Goal: Task Accomplishment & Management: Complete application form

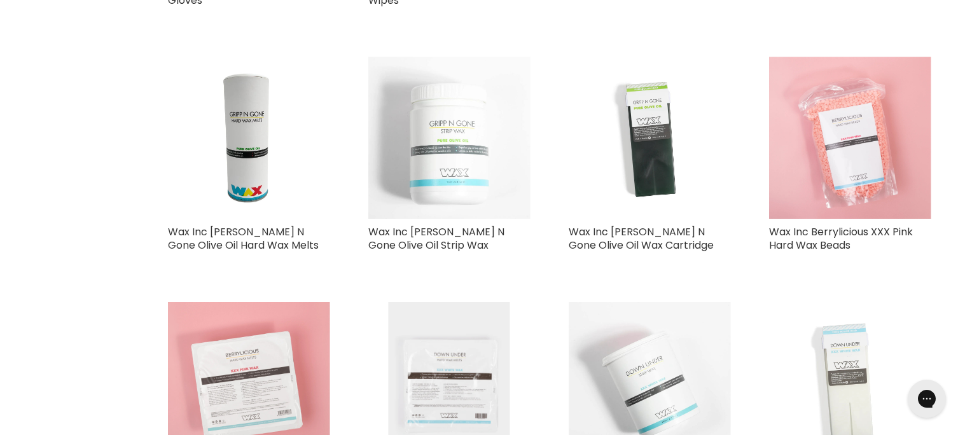
scroll to position [550, 0]
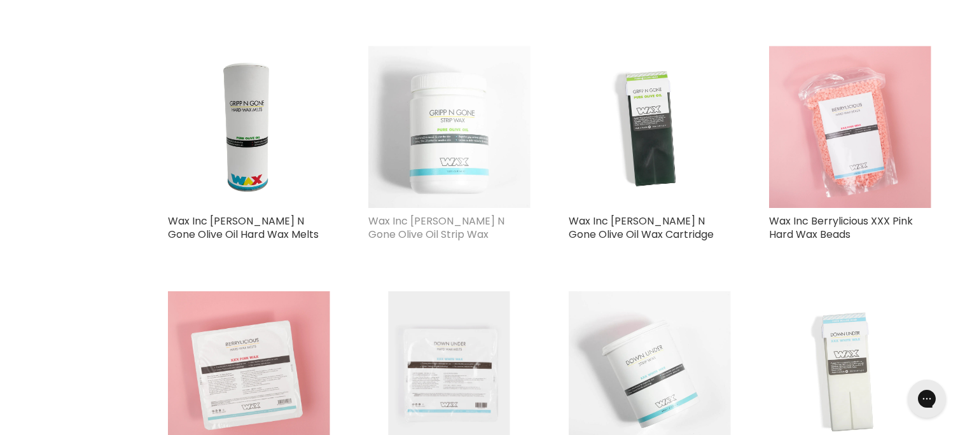
click at [406, 224] on link "Wax Inc Gripp N Gone Olive Oil Strip Wax" at bounding box center [436, 228] width 136 height 28
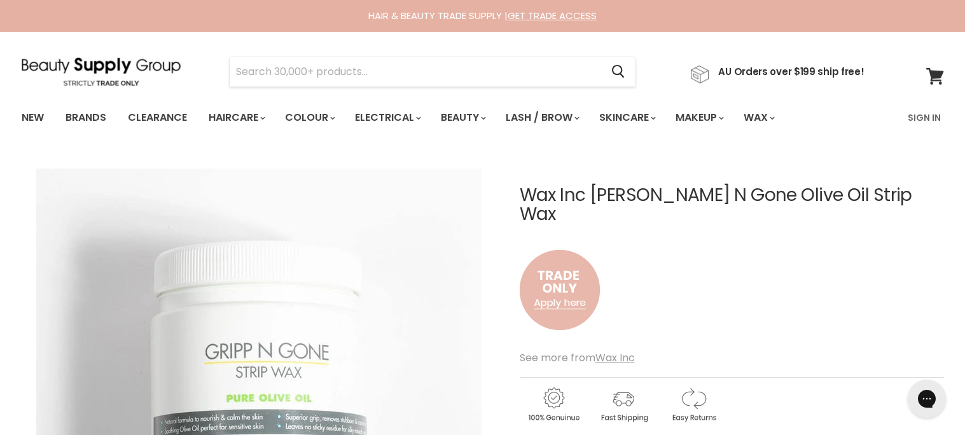
click at [550, 281] on img "Main content" at bounding box center [560, 290] width 80 height 106
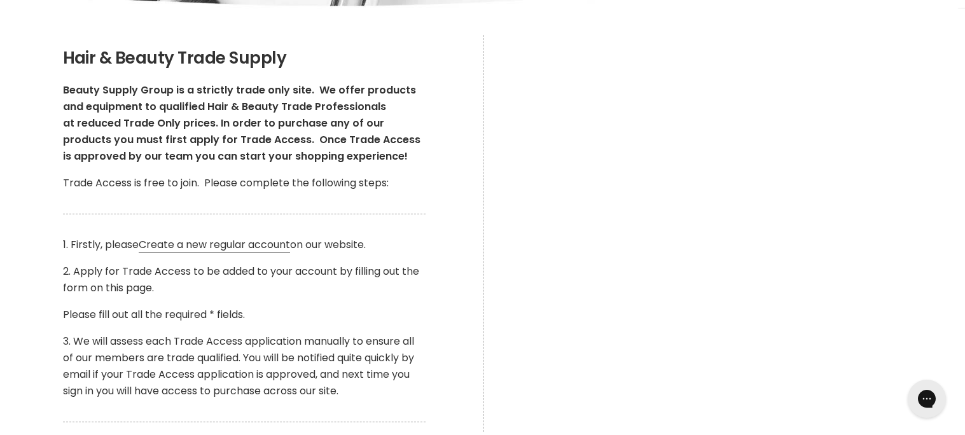
scroll to position [196, 0]
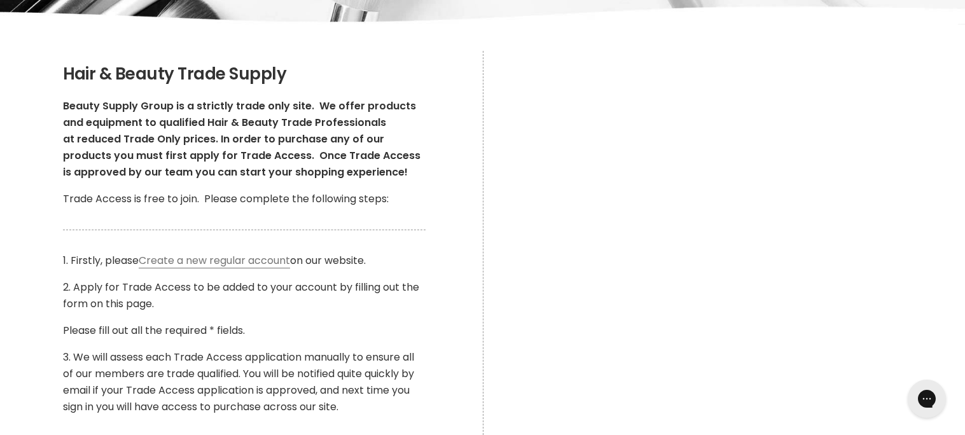
click at [277, 261] on link "Create a new regular account" at bounding box center [214, 260] width 151 height 15
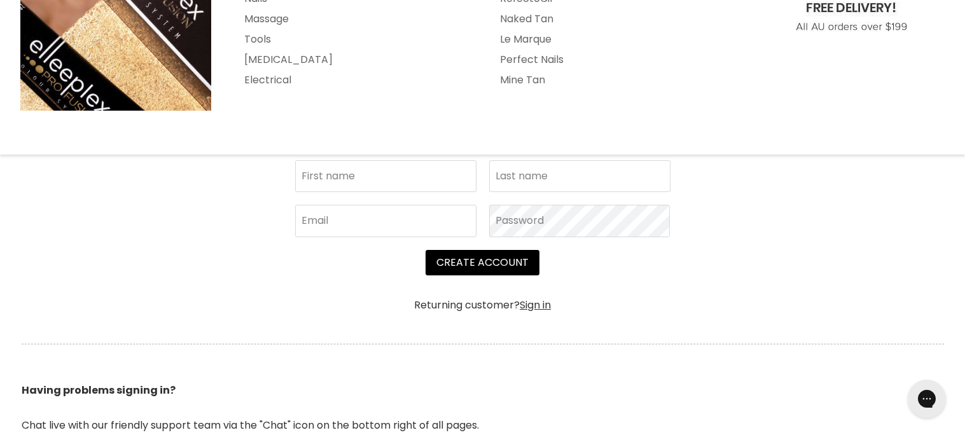
scroll to position [250, 0]
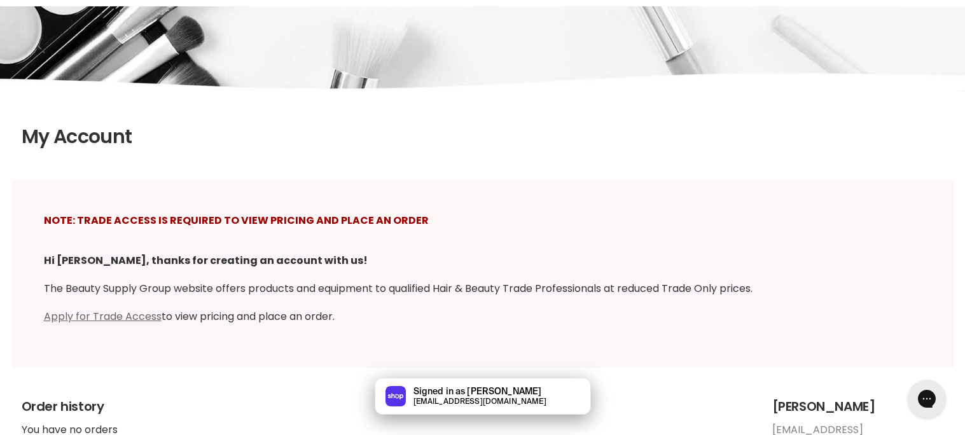
scroll to position [163, 0]
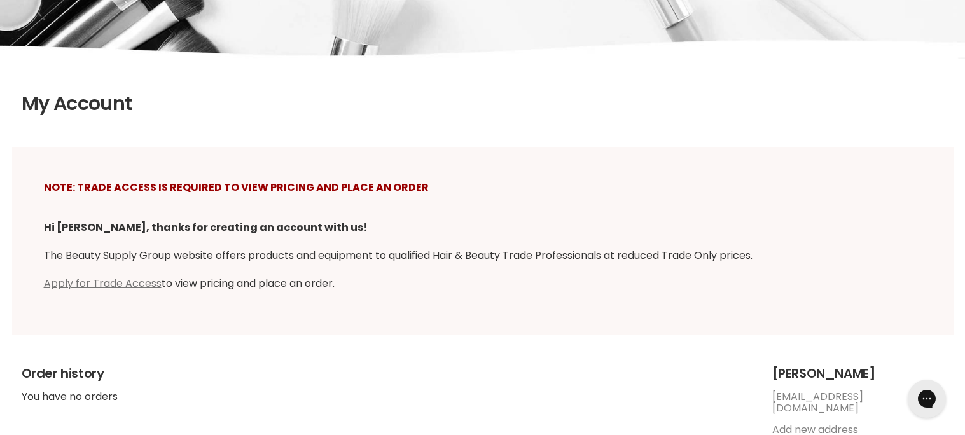
click at [93, 280] on link "Apply for Trade Access" at bounding box center [103, 283] width 118 height 15
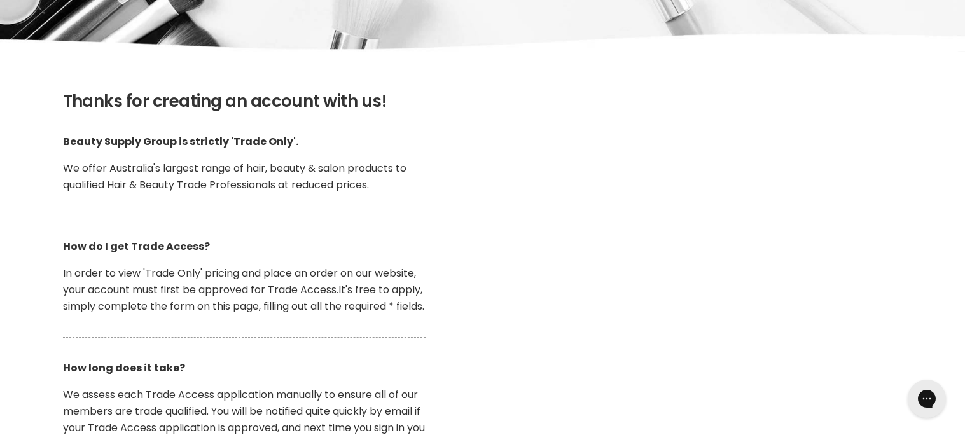
scroll to position [159, 0]
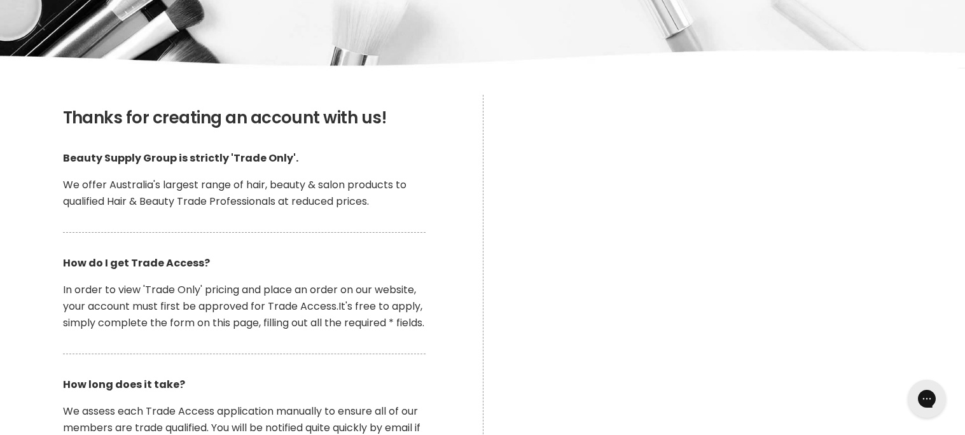
click at [943, 320] on div "Main content" at bounding box center [721, 293] width 477 height 397
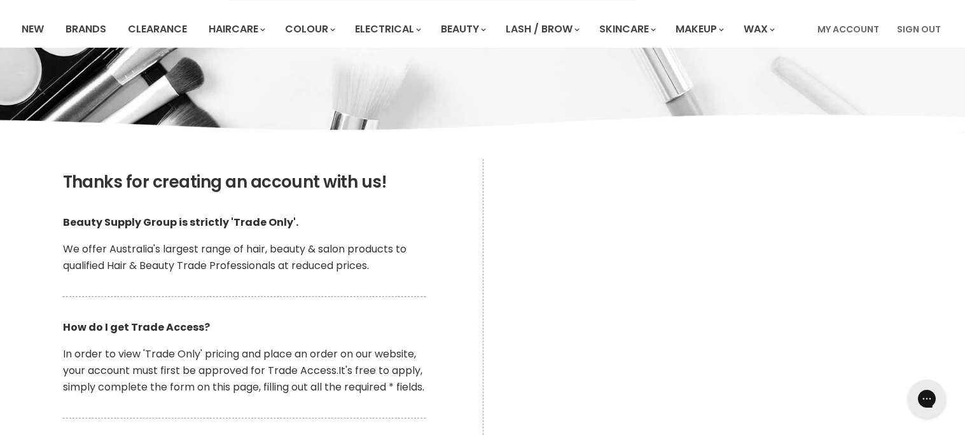
scroll to position [79, 0]
